Goal: Transaction & Acquisition: Purchase product/service

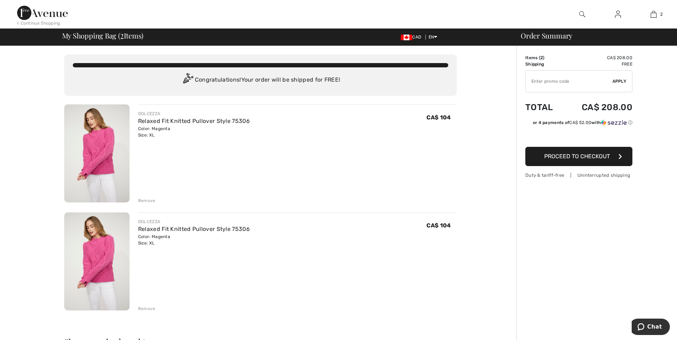
click at [208, 262] on div "DOLCEZZA Relaxed Fit Knitted Pullover Style 75306 Color: Magenta Size: XL Final…" at bounding box center [297, 263] width 319 height 100
click at [147, 309] on div "Remove" at bounding box center [146, 309] width 17 height 6
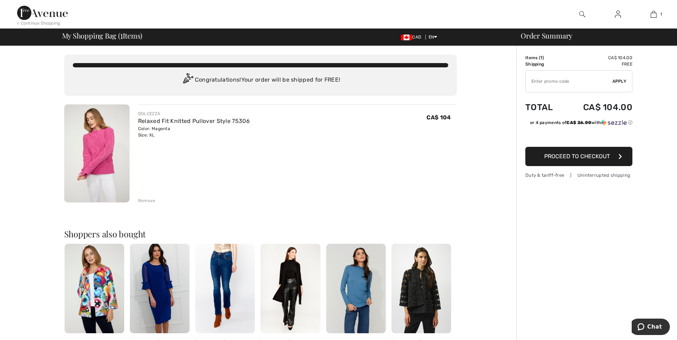
click at [544, 84] on input "TEXT" at bounding box center [568, 81] width 87 height 21
type input "GC005036217"
click at [619, 80] on span "Apply" at bounding box center [619, 81] width 14 height 6
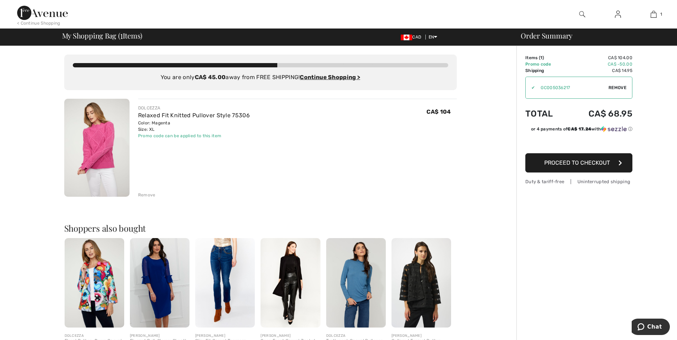
click at [574, 165] on span "Proceed to Checkout" at bounding box center [577, 162] width 66 height 7
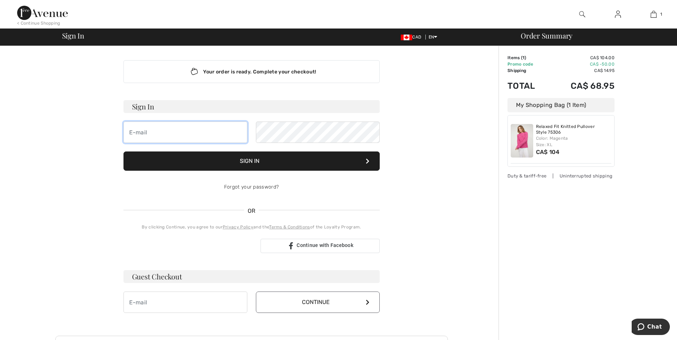
click at [176, 133] on input "email" at bounding box center [185, 132] width 124 height 21
type input "[EMAIL_ADDRESS][PERSON_NAME][DOMAIN_NAME]"
click at [259, 160] on button "Sign In" at bounding box center [251, 161] width 256 height 19
